Goal: Transaction & Acquisition: Purchase product/service

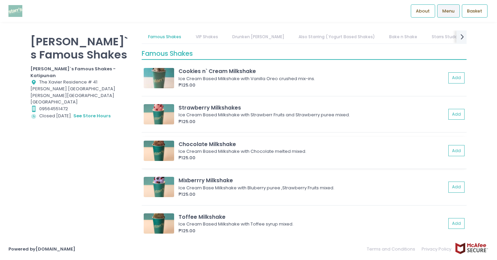
scroll to position [6, 0]
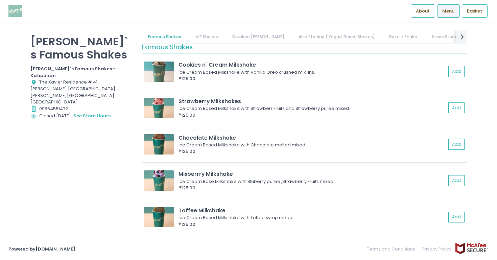
click at [242, 139] on div "Chocolate Milkshake" at bounding box center [313, 138] width 268 height 8
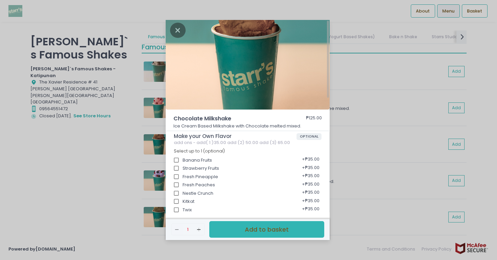
scroll to position [0, 0]
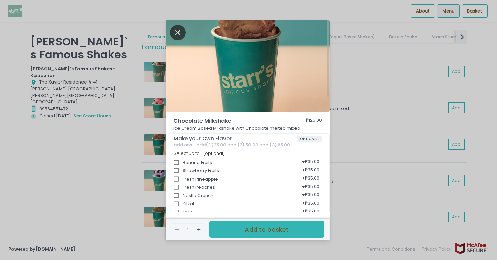
click at [178, 30] on icon "Close" at bounding box center [178, 32] width 16 height 15
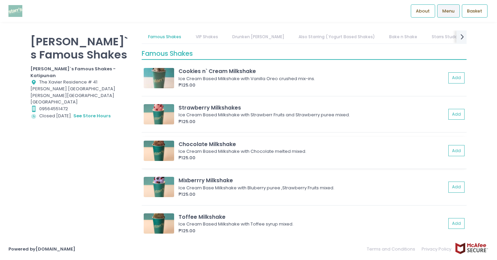
click at [157, 146] on img at bounding box center [159, 151] width 30 height 20
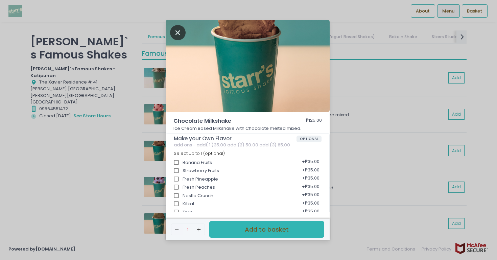
click at [172, 28] on icon "Close" at bounding box center [178, 32] width 16 height 15
